Goal: Communication & Community: Answer question/provide support

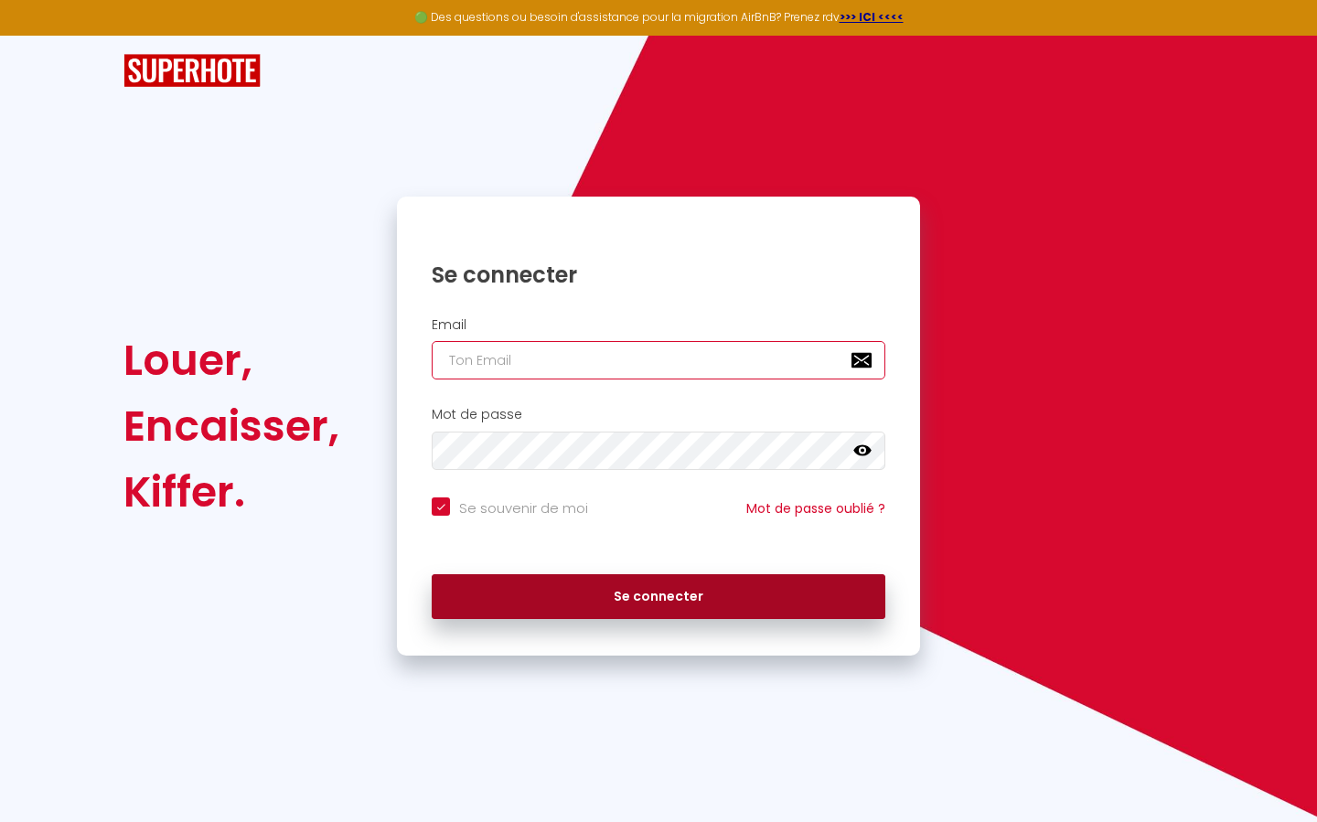
type input "[PERSON_NAME][EMAIL_ADDRESS][DOMAIN_NAME]"
click at [605, 594] on button "Se connecter" at bounding box center [659, 597] width 454 height 46
checkbox input "true"
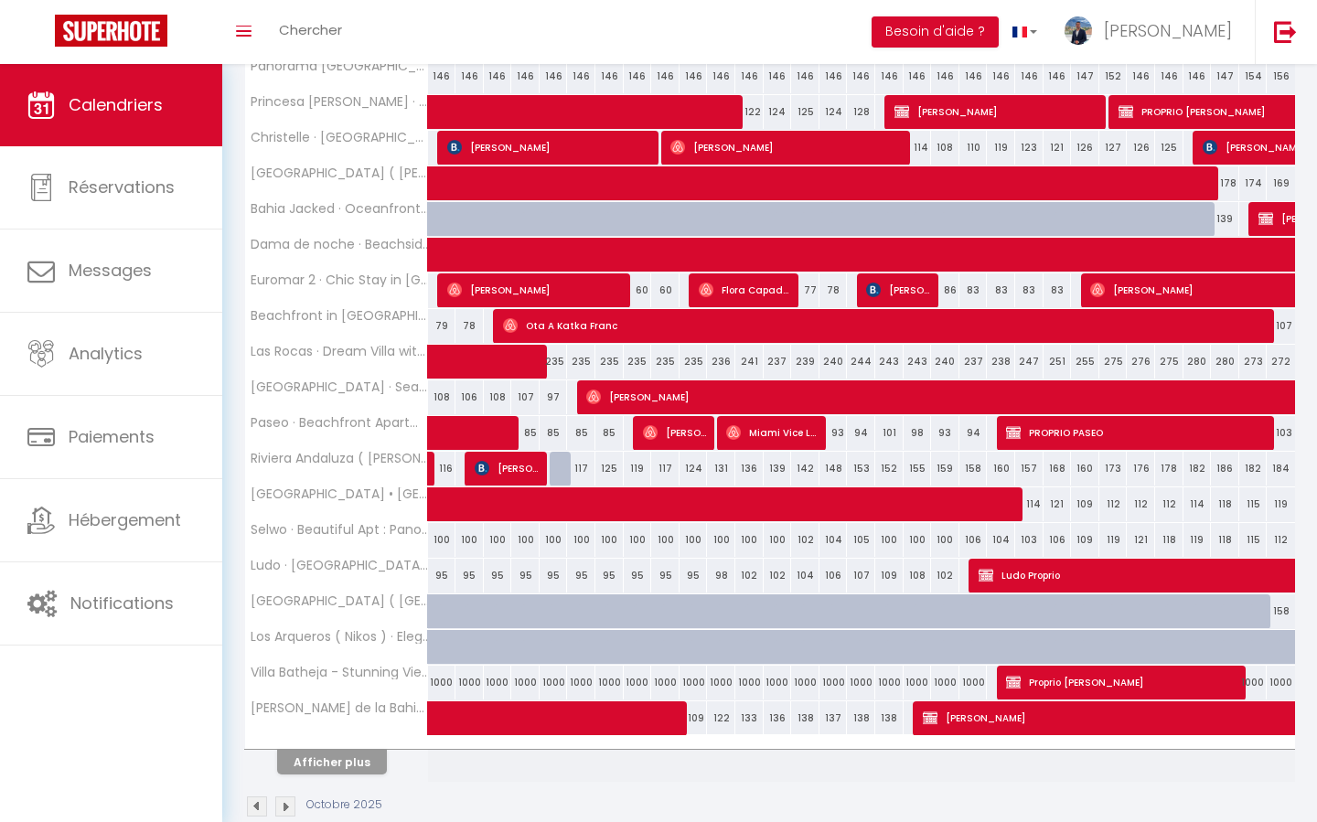
scroll to position [470, 0]
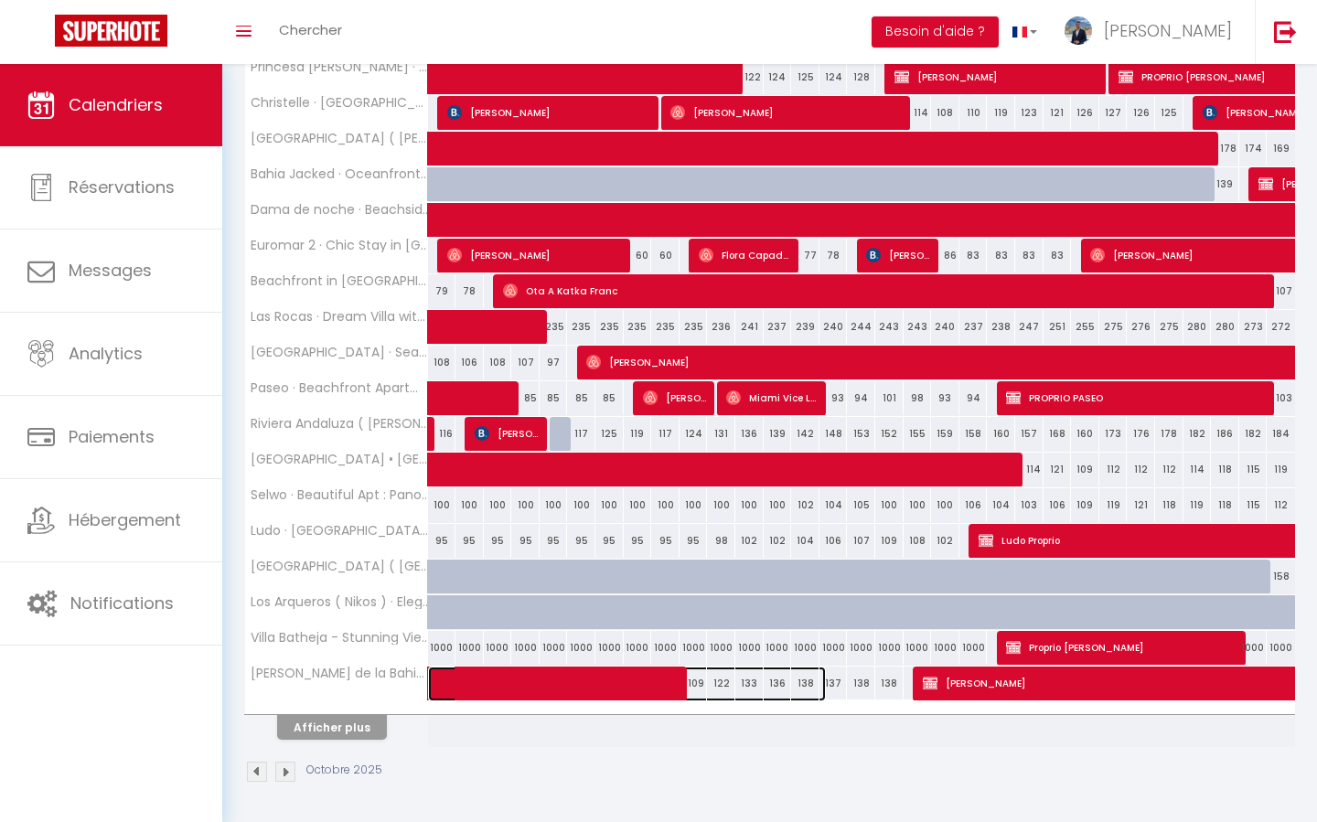
click at [629, 676] on span at bounding box center [636, 684] width 379 height 35
select select "OK"
select select "KO"
select select "0"
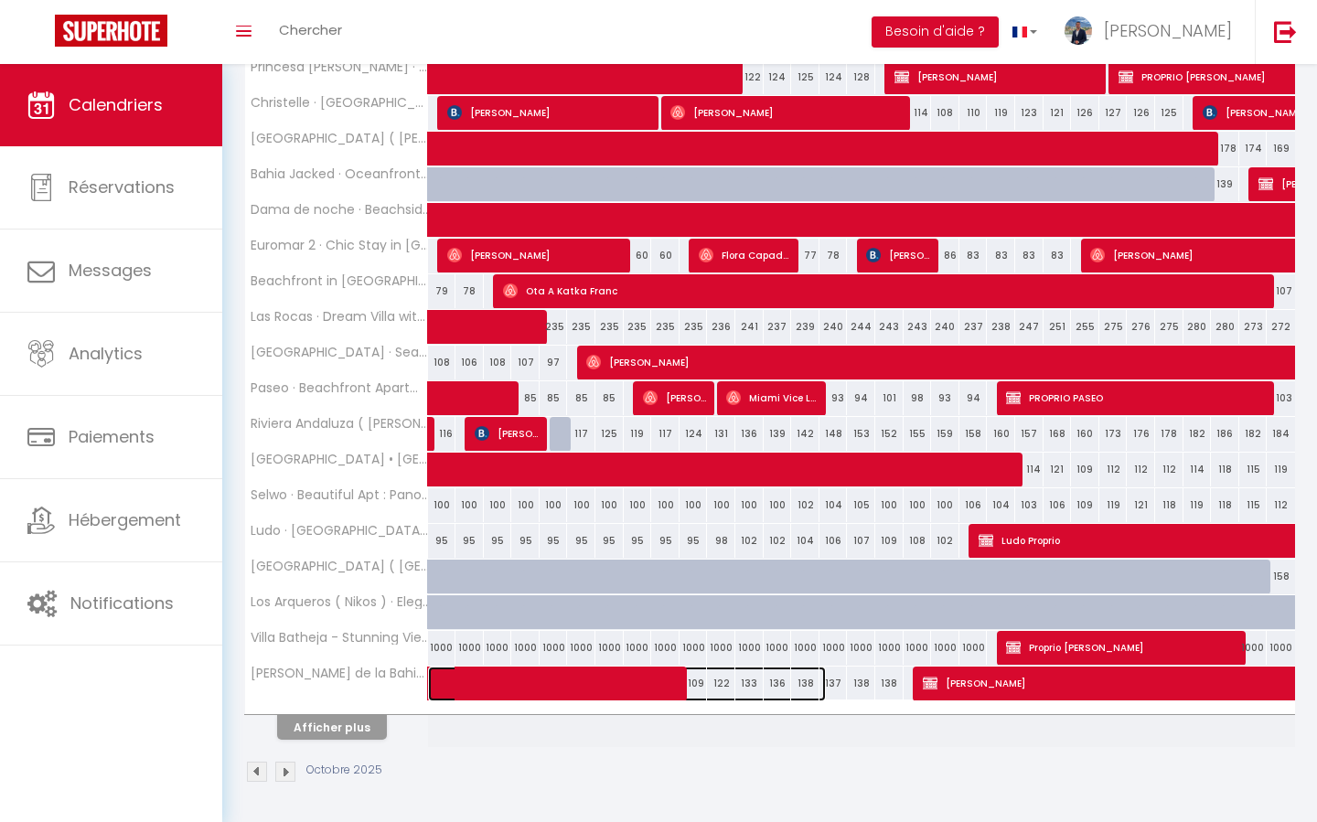
select select "1"
select select
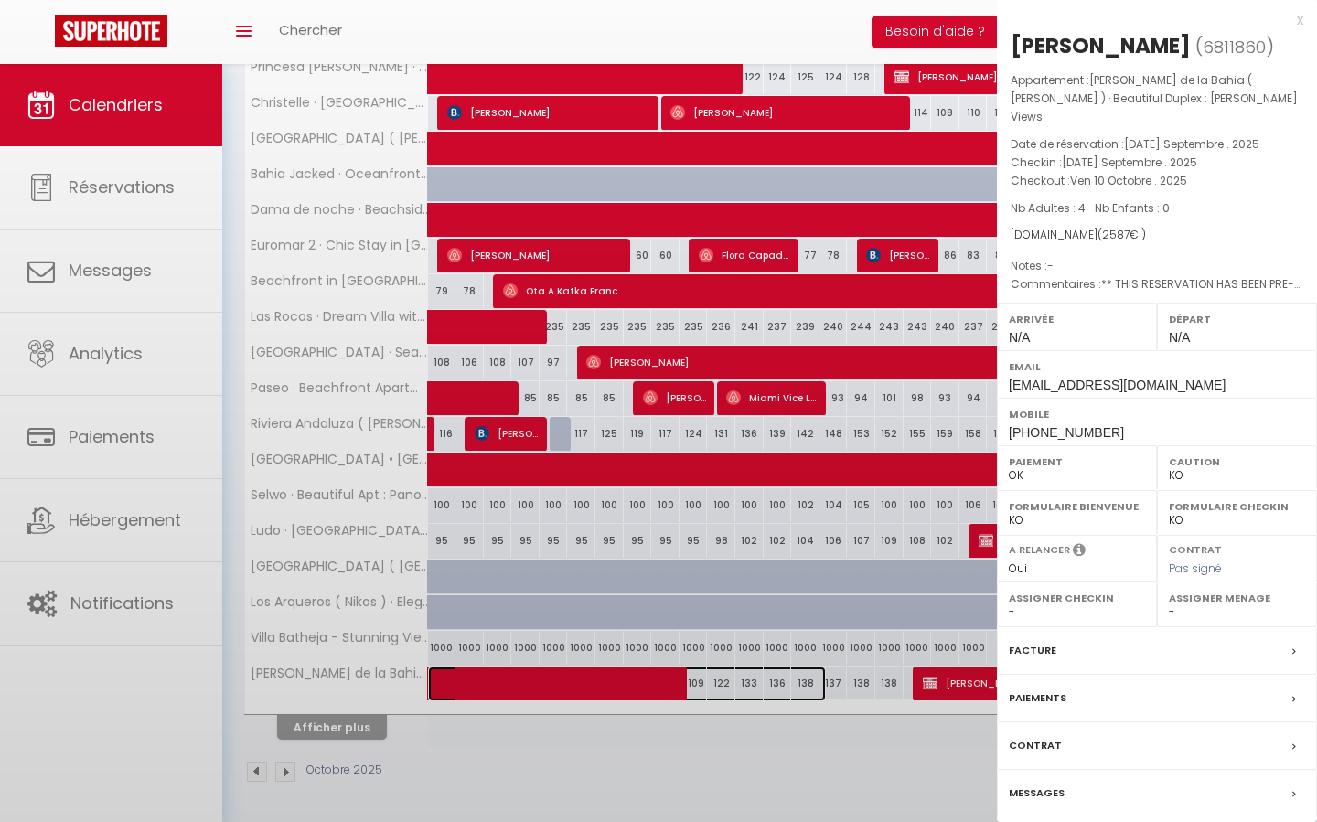
select select "45546"
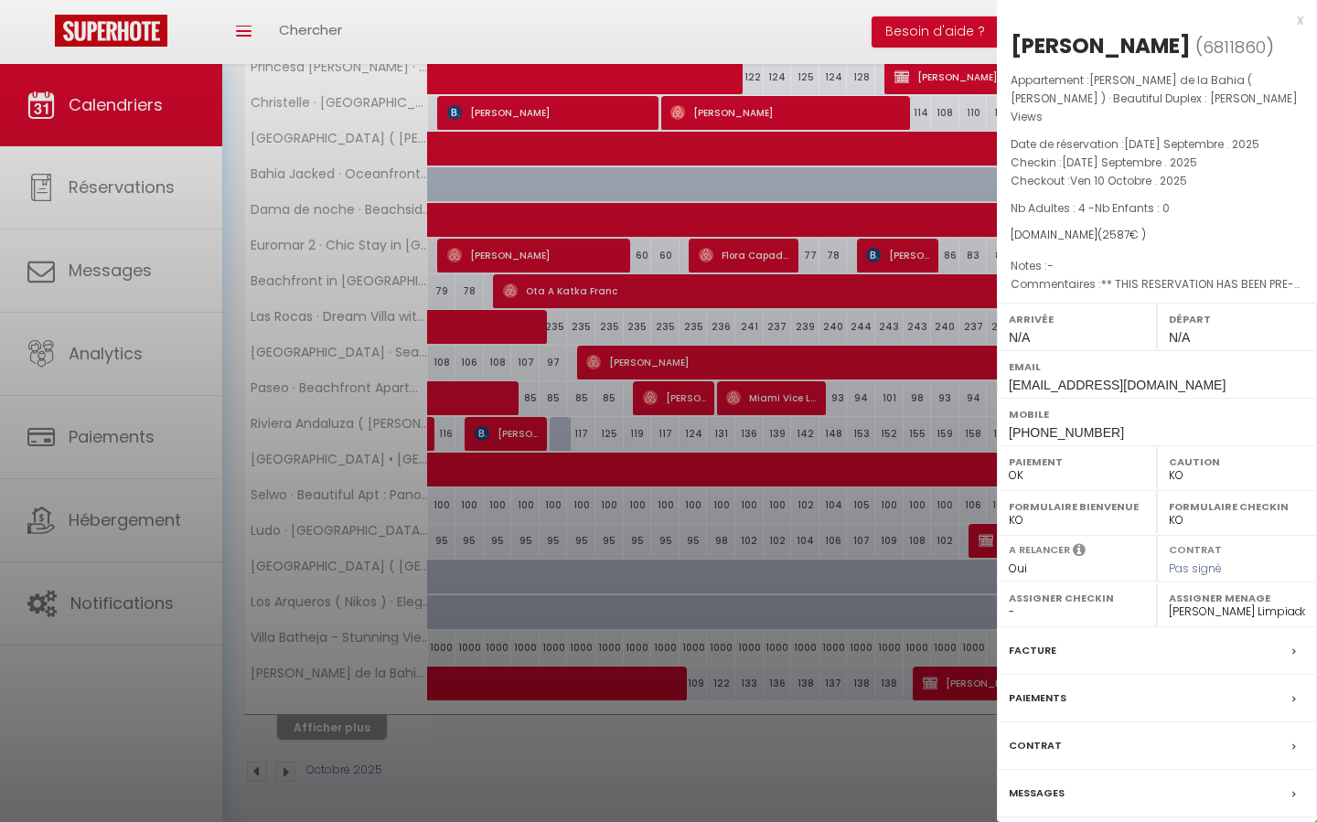
click at [1113, 782] on div "Messages" at bounding box center [1157, 794] width 320 height 48
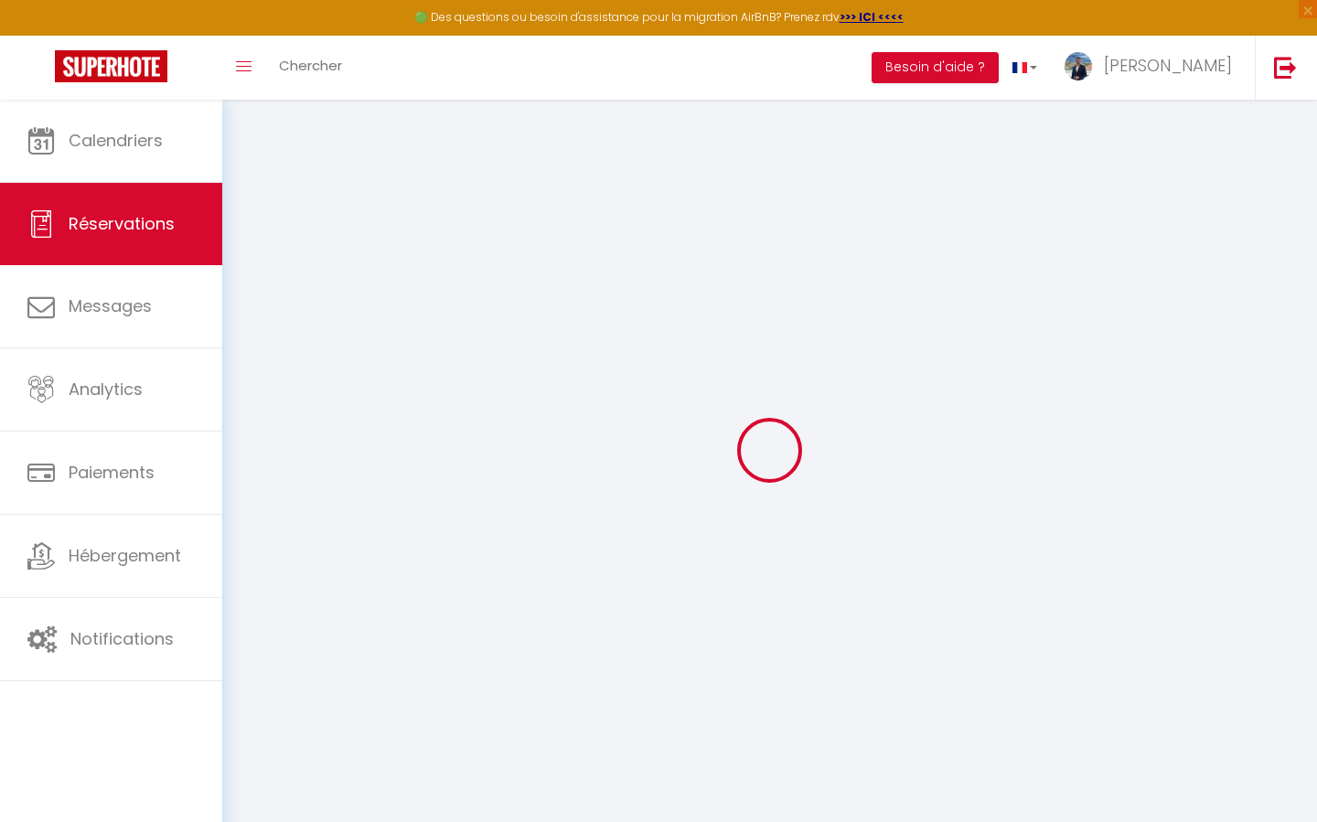
select select
checkbox input "false"
select select
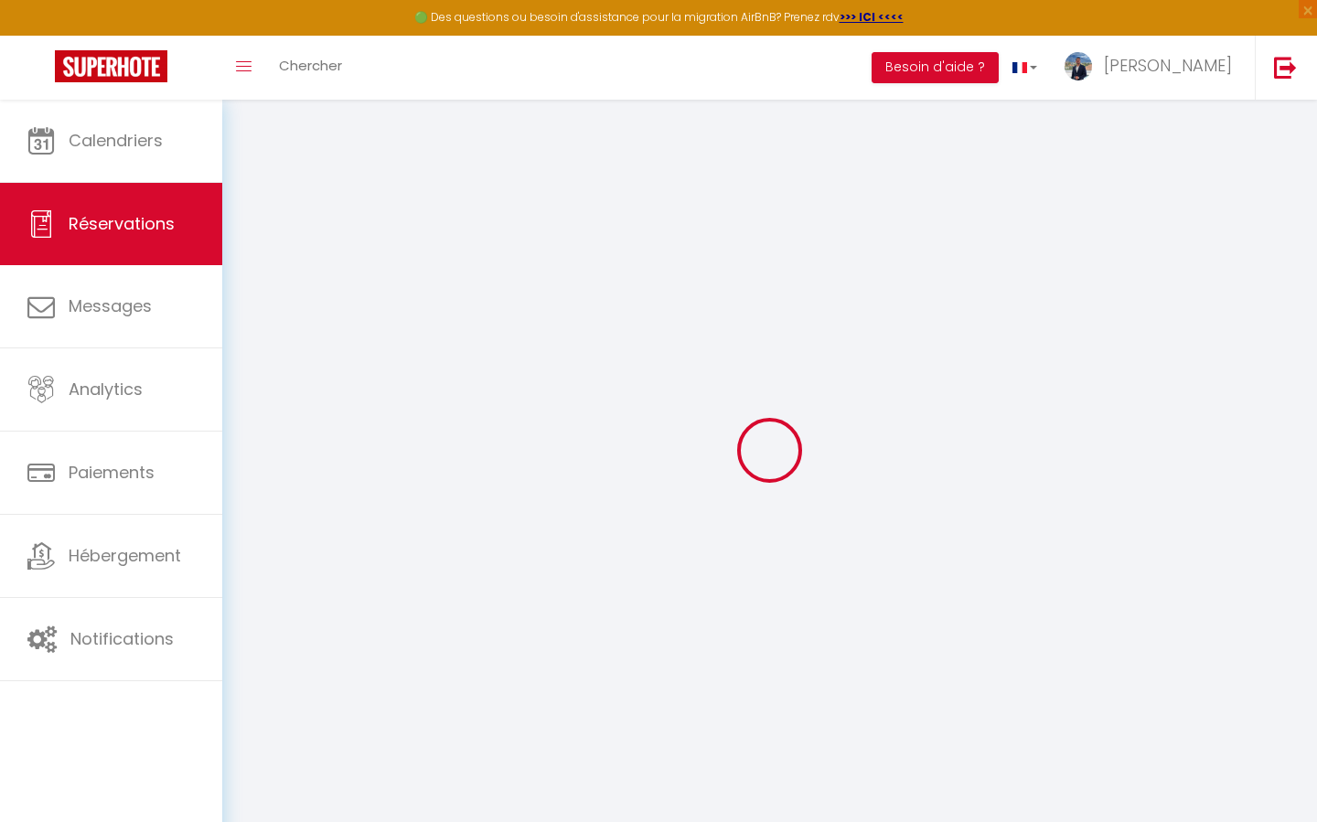
checkbox input "false"
type textarea "** THIS RESERVATION HAS BEEN PRE-PAID ** BOOKING NOTE : Payment charge is EUR 3…"
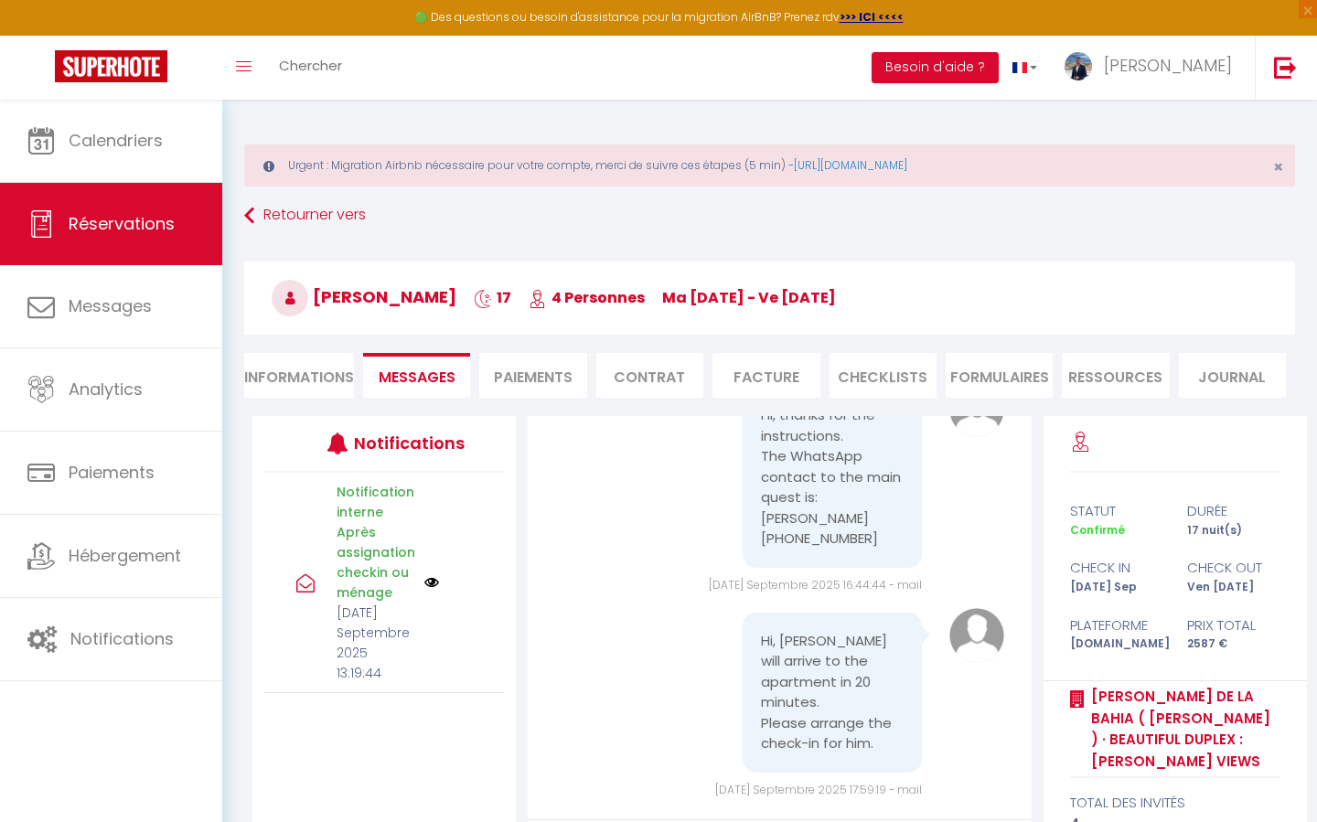
scroll to position [220, 0]
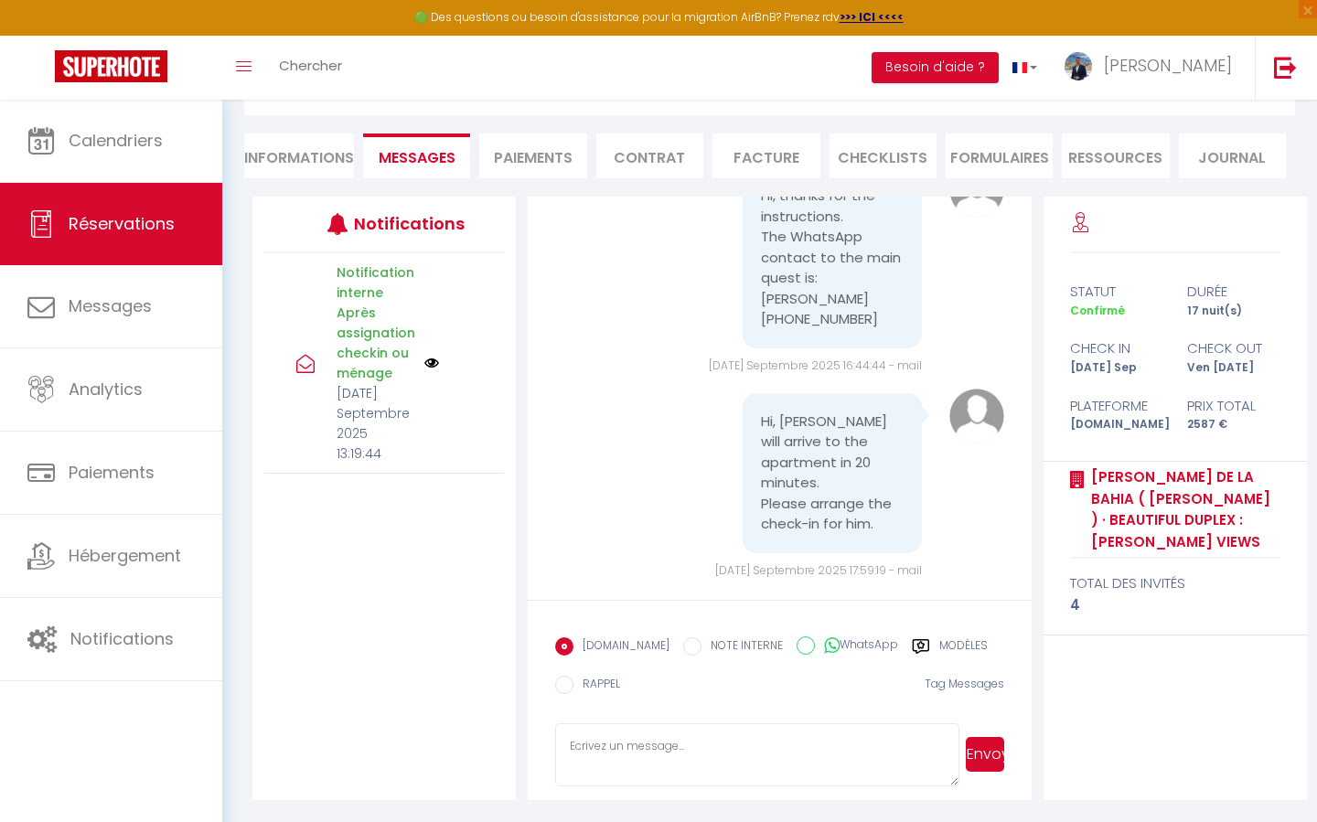
click at [768, 768] on textarea at bounding box center [756, 755] width 403 height 64
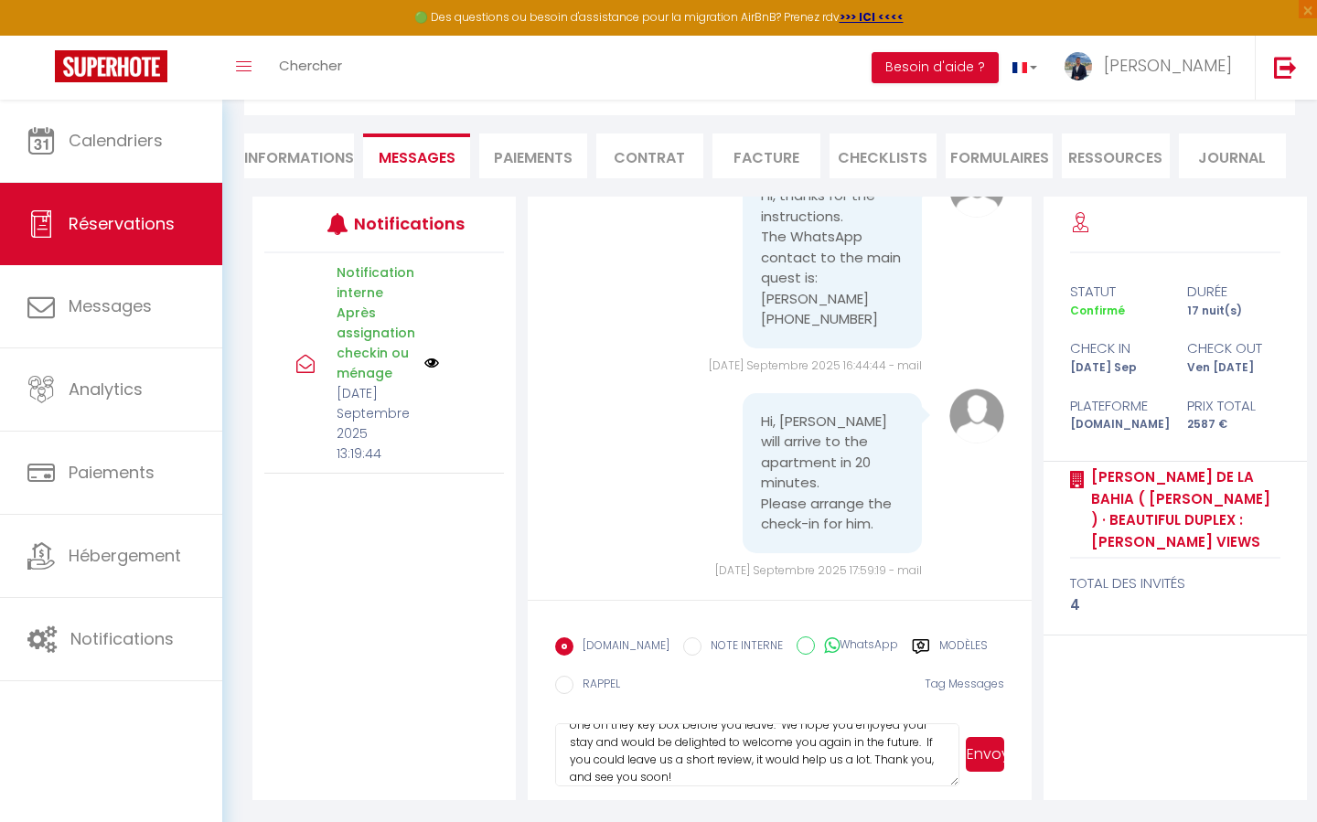
scroll to position [0, 0]
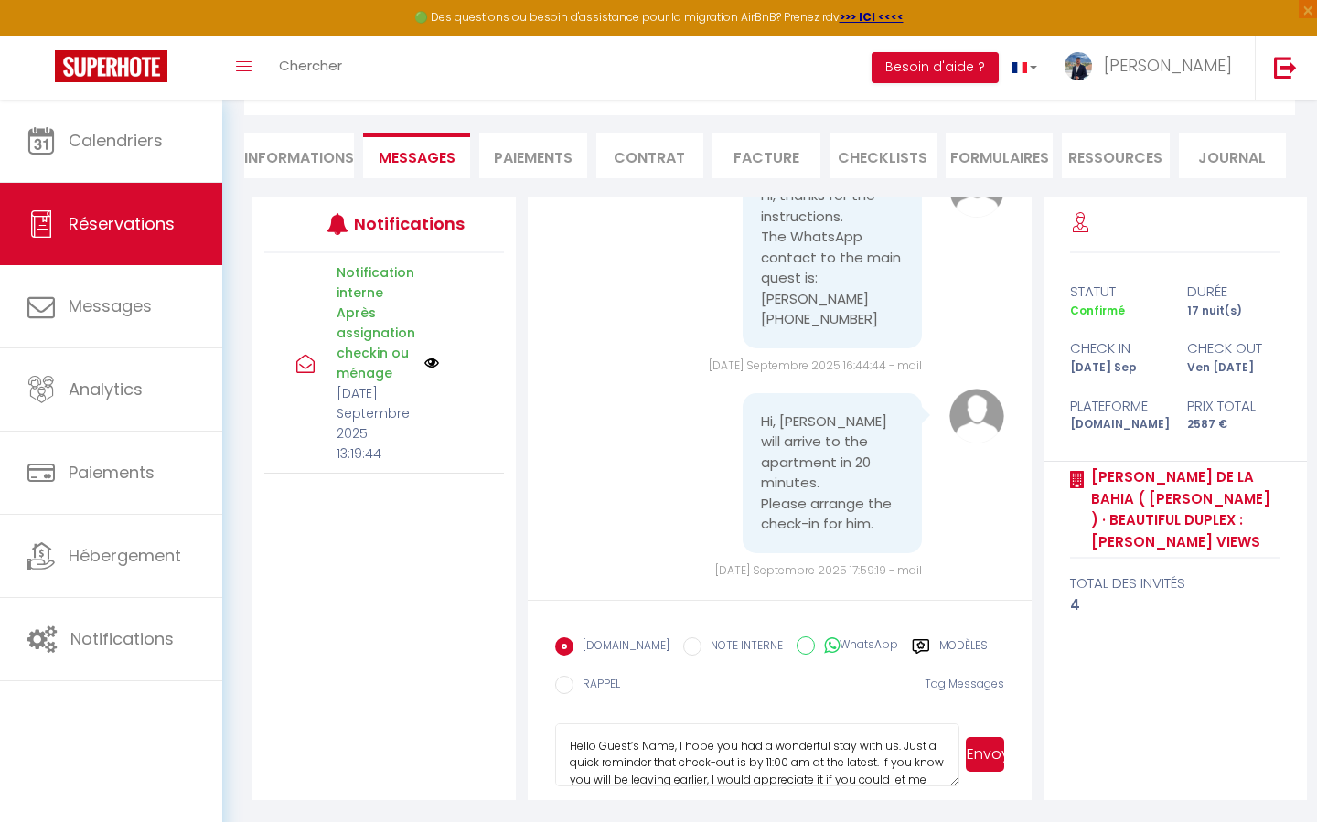
drag, startPoint x: 673, startPoint y: 746, endPoint x: 601, endPoint y: 746, distance: 72.3
click at [601, 746] on textarea "Hello Guest’s Name, I hope you had a wonderful stay with us. Just a quick remin…" at bounding box center [756, 755] width 403 height 64
click at [873, 742] on textarea "Hello [PERSON_NAME], I hope you had a wonderful stay with us. Just a quick remi…" at bounding box center [756, 755] width 403 height 64
click at [629, 748] on textarea "Hello [PERSON_NAME], I hope you had a wonderful stay with us. Just a quick remi…" at bounding box center [756, 755] width 403 height 64
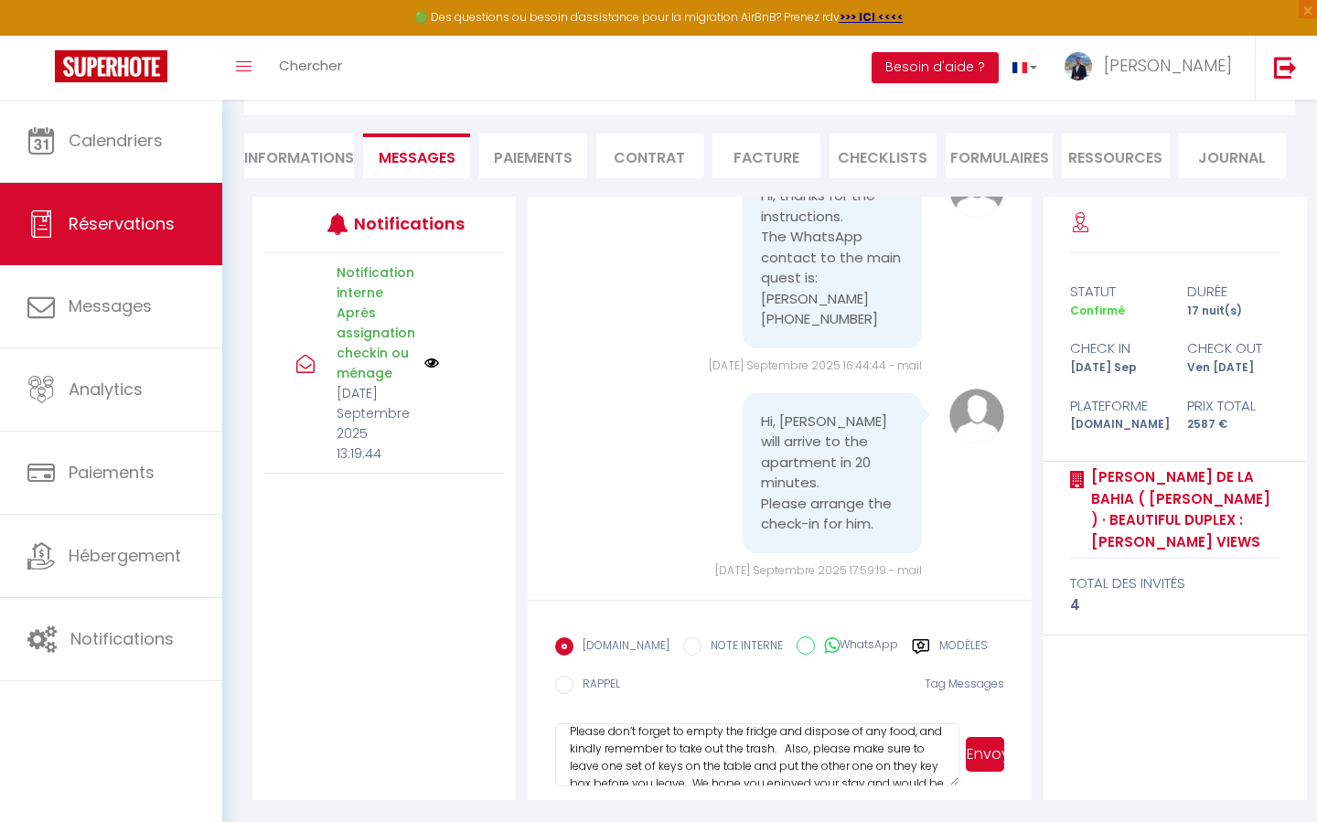
scroll to position [152, 0]
click at [787, 734] on textarea "Hello [PERSON_NAME], I hope you had a wonderful stay with us. Just a quick remi…" at bounding box center [756, 755] width 403 height 64
click at [835, 771] on textarea "Hello [PERSON_NAME], I hope you had a wonderful stay with us. Just a quick remi…" at bounding box center [756, 755] width 403 height 64
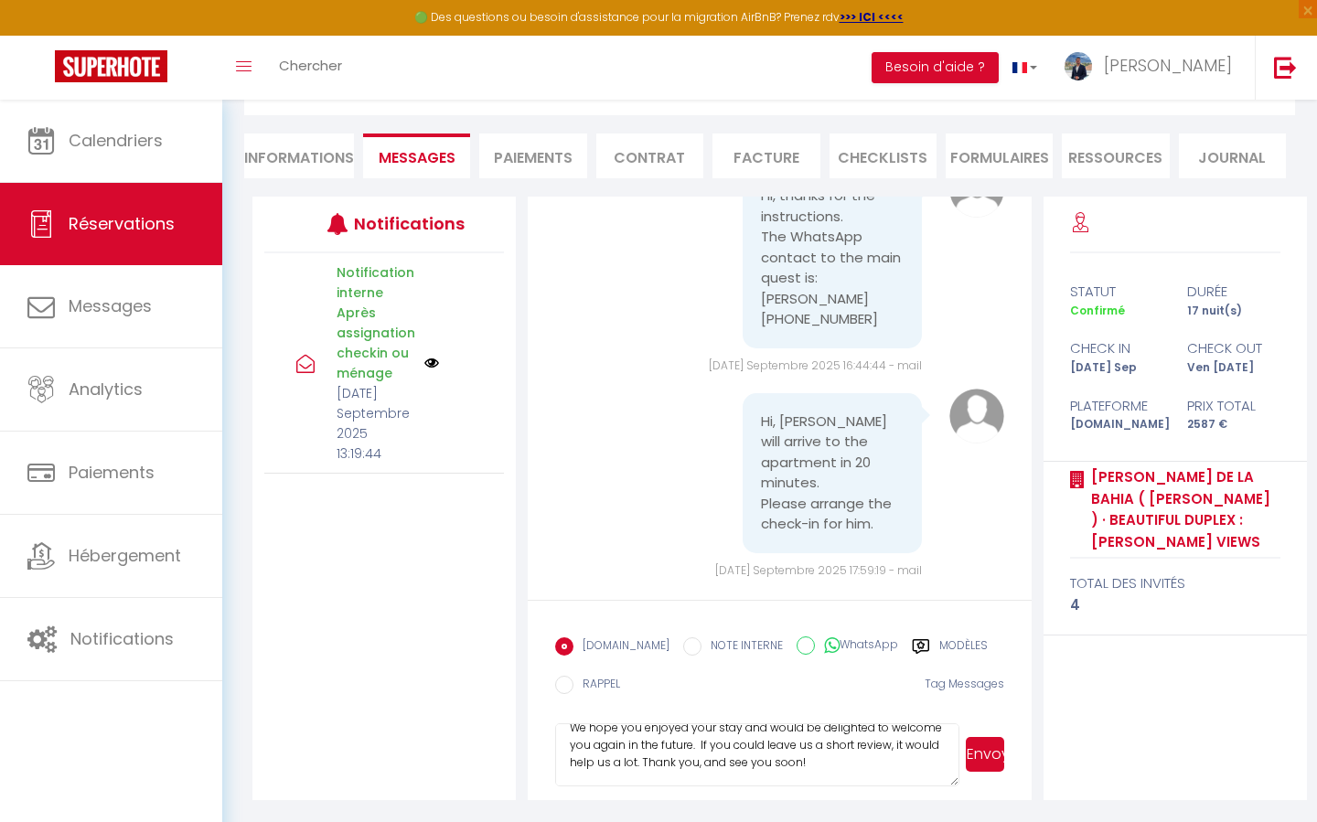
click at [699, 744] on textarea "Hello [PERSON_NAME], I hope you had a wonderful stay with us. Just a quick remi…" at bounding box center [756, 755] width 403 height 64
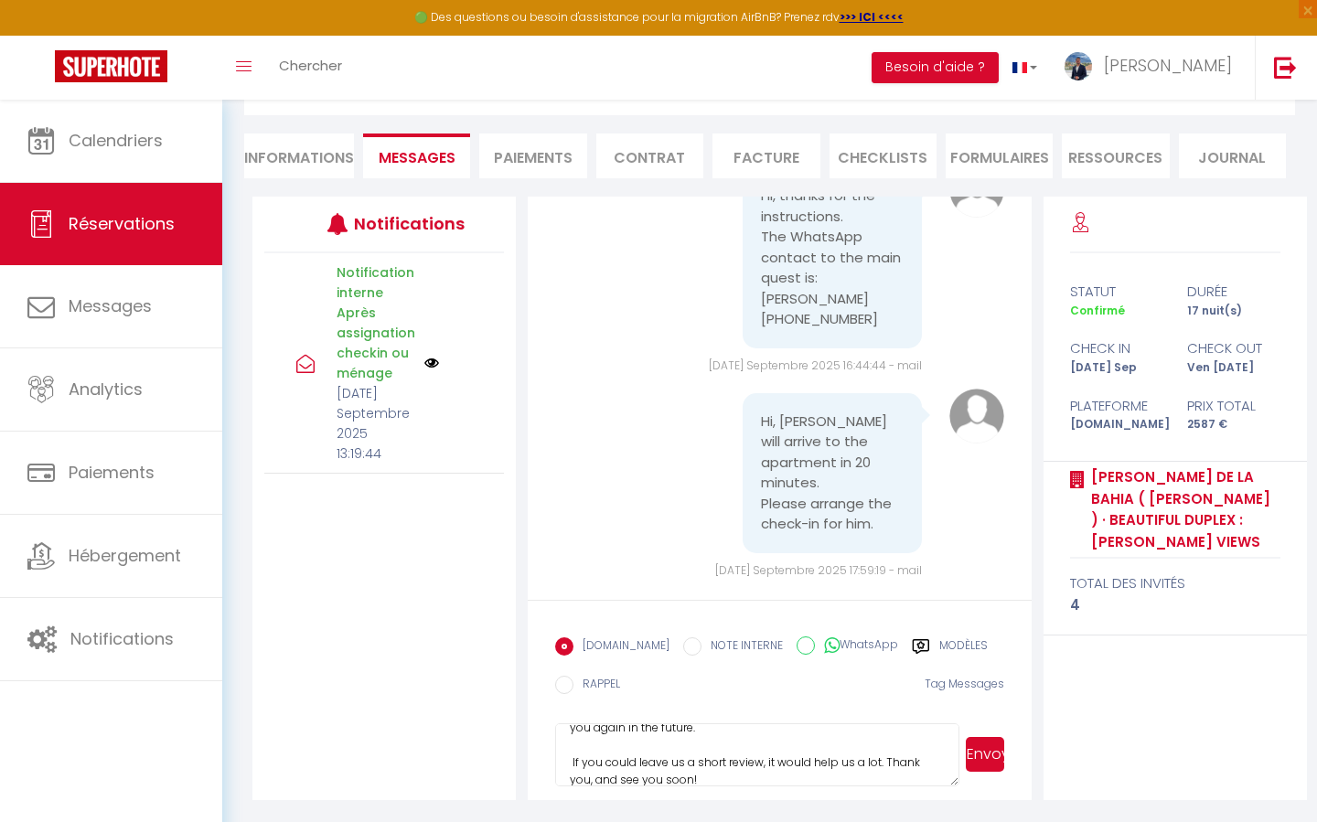
scroll to position [276, 0]
type textarea "Hello [PERSON_NAME], I hope you had a wonderful stay with us. Just a quick remi…"
click at [1000, 764] on button "Envoyer" at bounding box center [985, 754] width 38 height 35
